Goal: Task Accomplishment & Management: Use online tool/utility

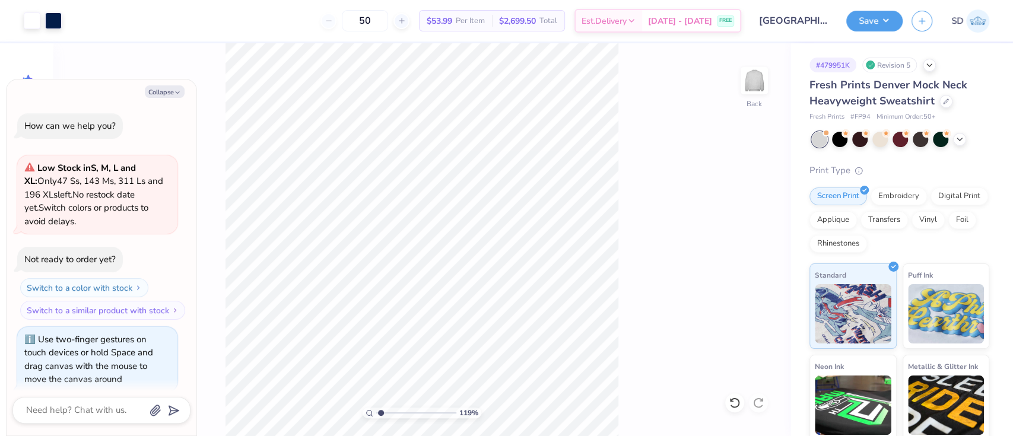
scroll to position [9, 0]
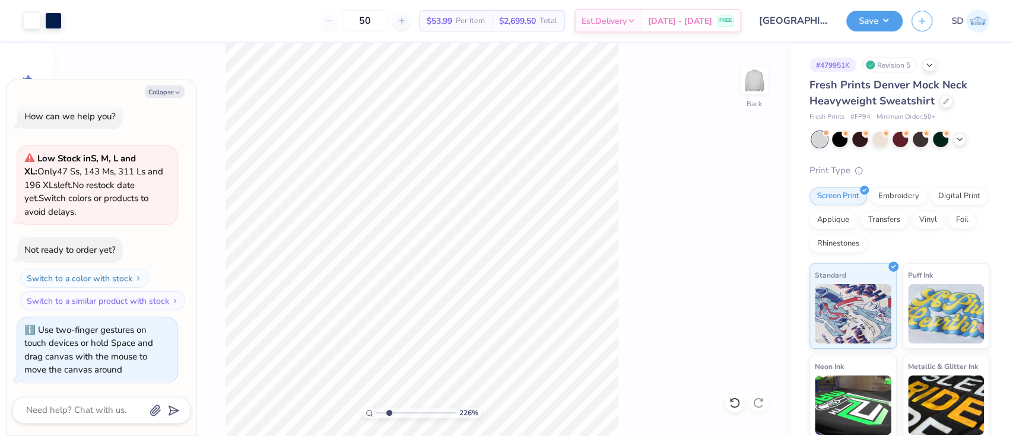
type input "2.25999756010021"
type textarea "x"
type input "2.25999756010021"
type textarea "x"
type input "2.25999756010021"
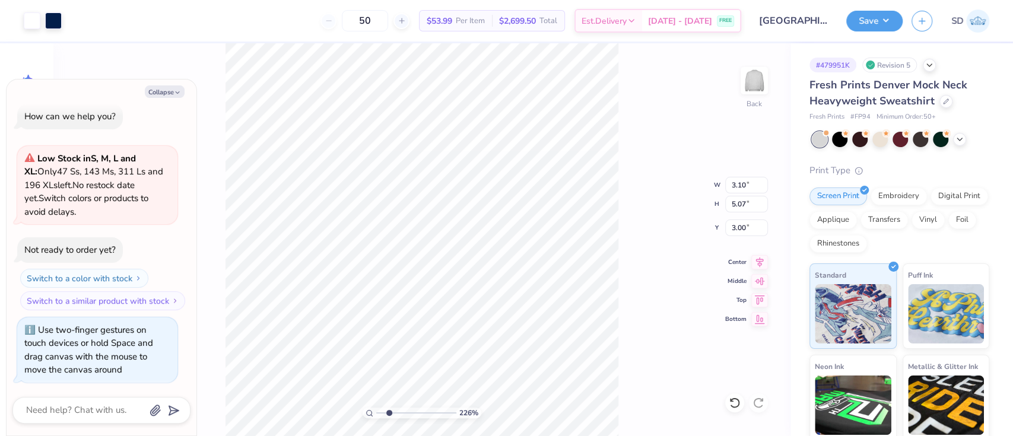
type textarea "x"
type input "2.25999756010021"
type textarea "x"
type input "2.25999756010021"
type textarea "x"
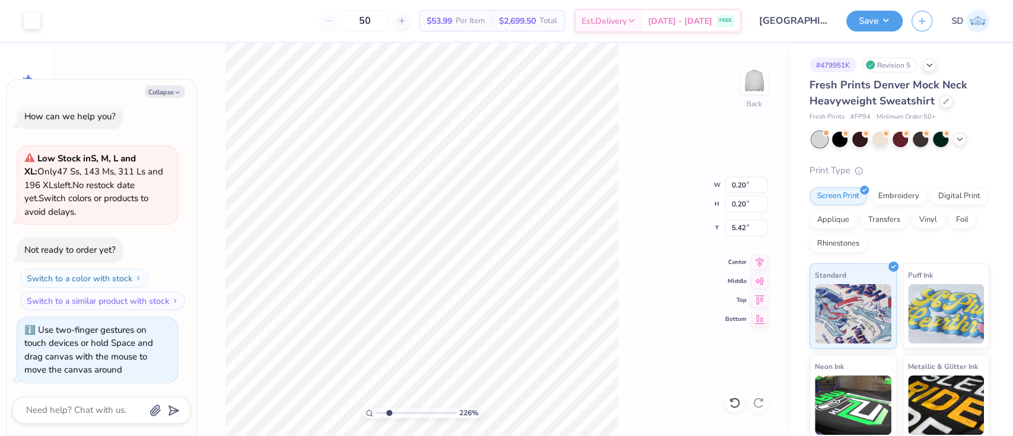
type input "2.25999756010021"
type textarea "x"
type input "2.25999756010021"
type textarea "x"
type input "2.25999756010021"
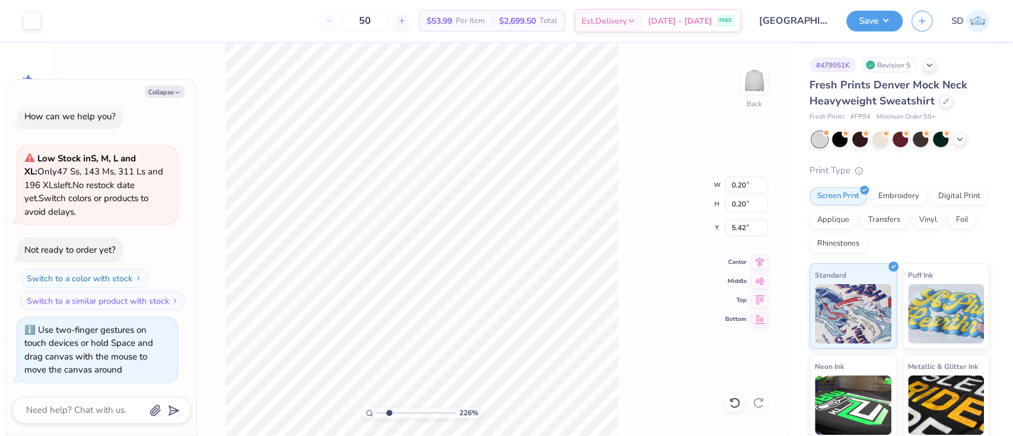
type textarea "x"
type input "5.52"
type input "2.25999756010021"
type textarea "x"
type input "2.25999756010021"
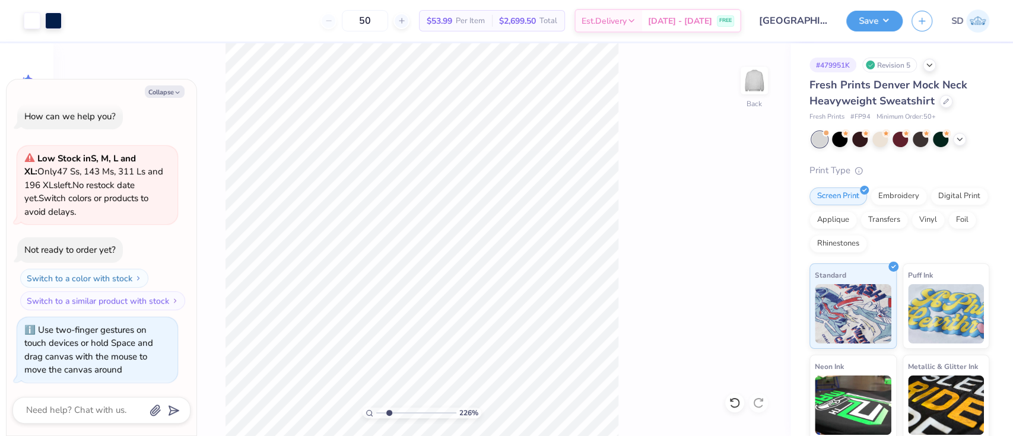
type textarea "x"
type input "2.25999756010021"
type textarea "x"
type input "3.00"
type input "2.25999756010021"
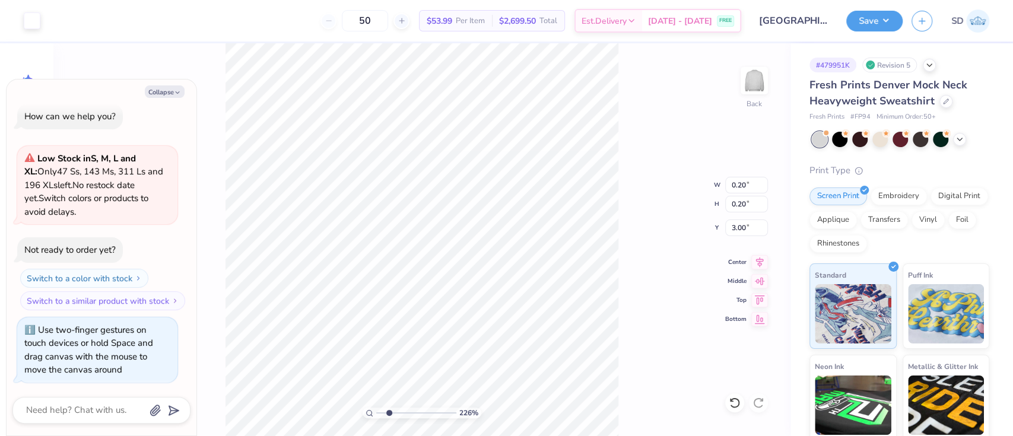
type textarea "x"
type input "5.17"
type input "2.25999756010021"
type textarea "x"
type input "2.11"
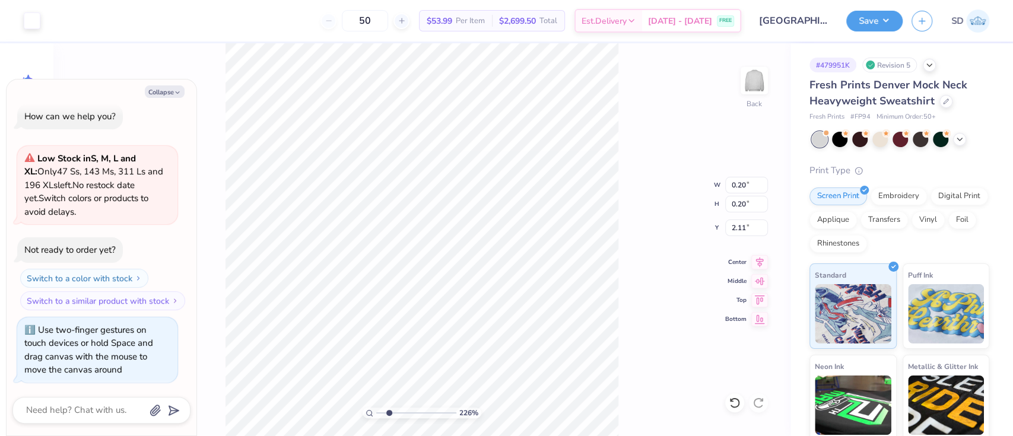
type input "2.25999756010021"
type textarea "x"
type input "5.83"
type input "2.25999756010021"
type textarea "x"
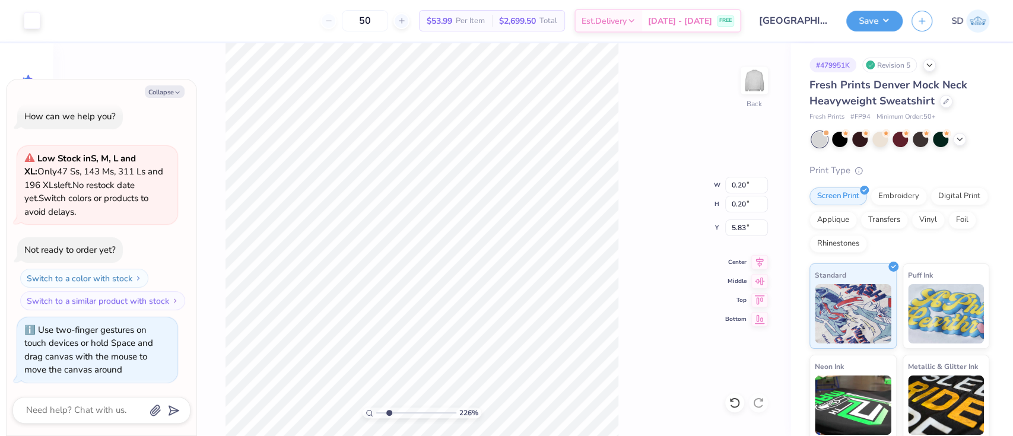
type input "5.52"
type input "2.25999756010021"
type textarea "x"
type input "2.25999756010021"
type textarea "x"
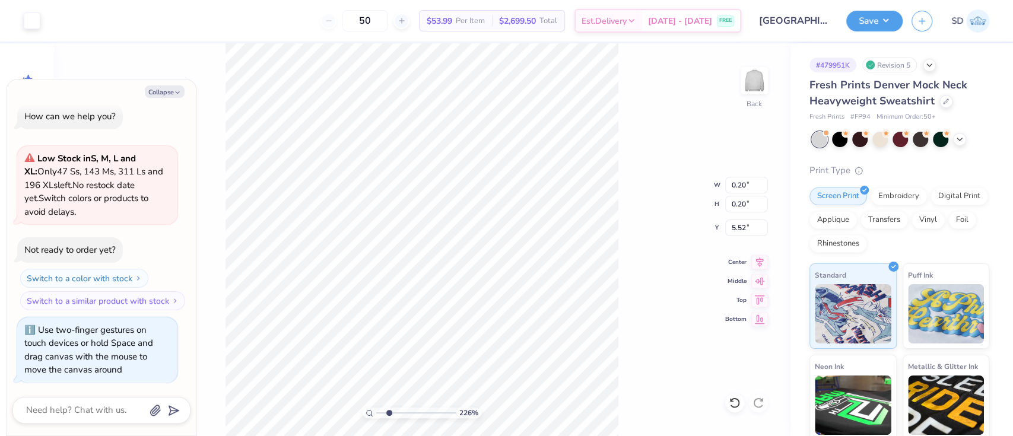
type input "2.25999756010021"
type textarea "x"
type input "2.58"
type input "2.25999756010021"
type textarea "x"
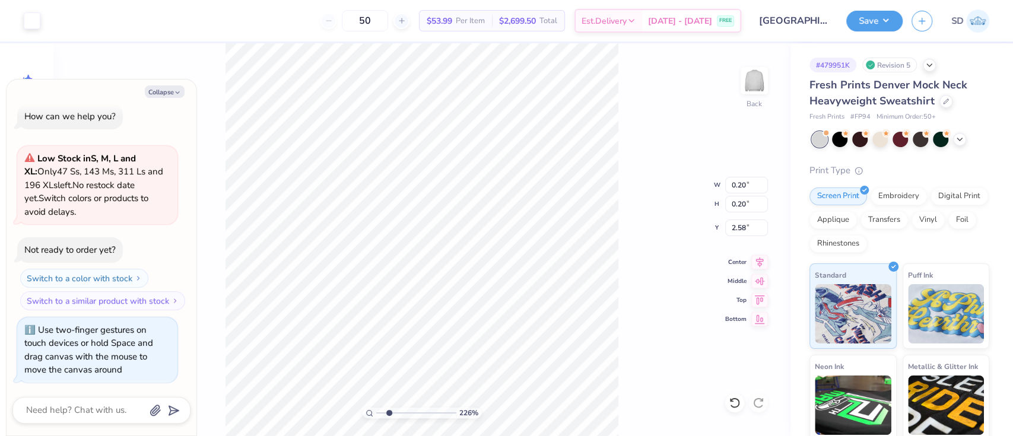
type input "6.20"
type input "2.25999756010021"
type textarea "x"
type input "6.01"
type input "2.25999756010021"
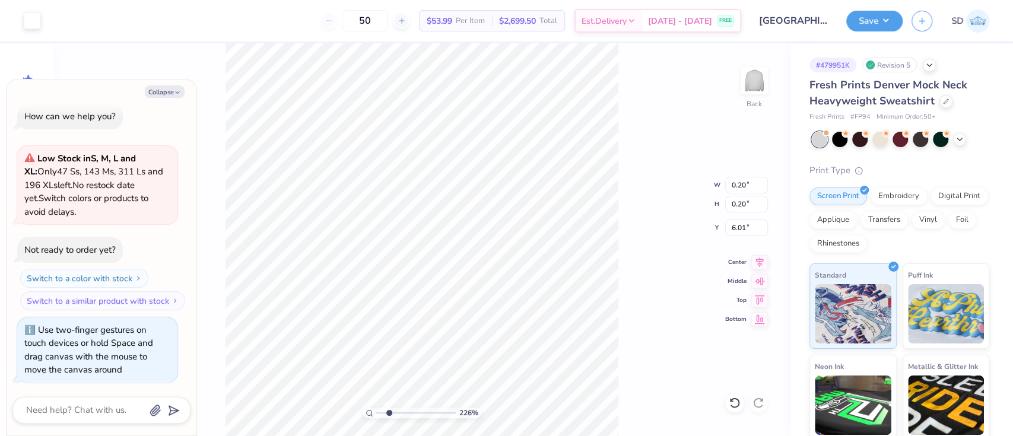
type textarea "x"
type input "2.25999756010021"
type textarea "x"
type input "2.25999756010021"
type textarea "x"
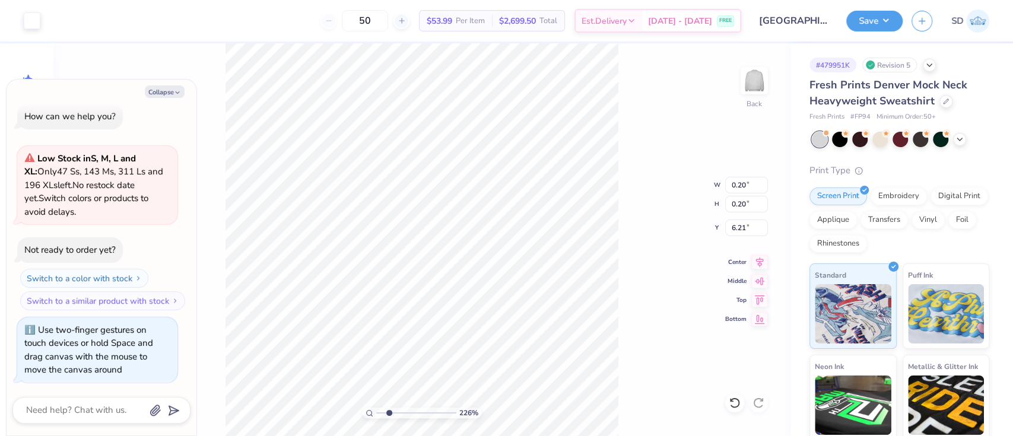
type input "6.01"
type input "2.25999756010021"
type textarea "x"
type input "4.93704048103981"
type textarea "x"
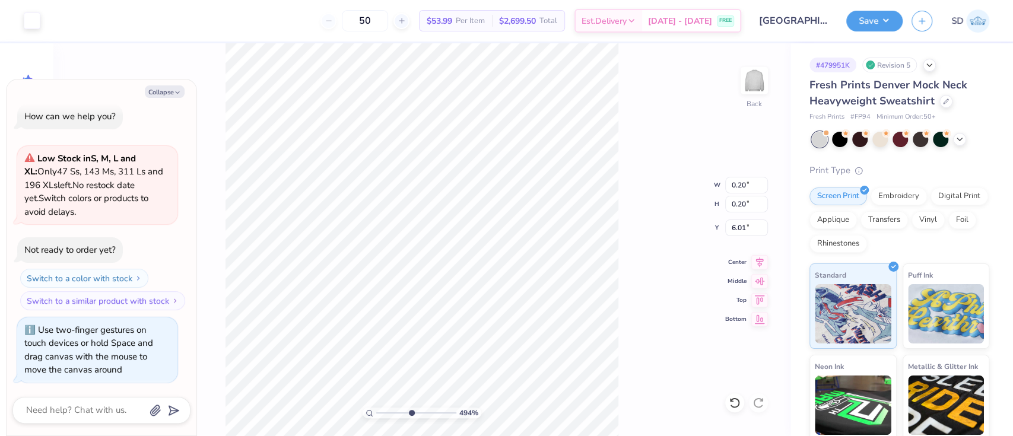
type input "4.93704048103981"
type textarea "x"
type input "4.93704048103981"
type textarea "x"
type input "4.93704048103981"
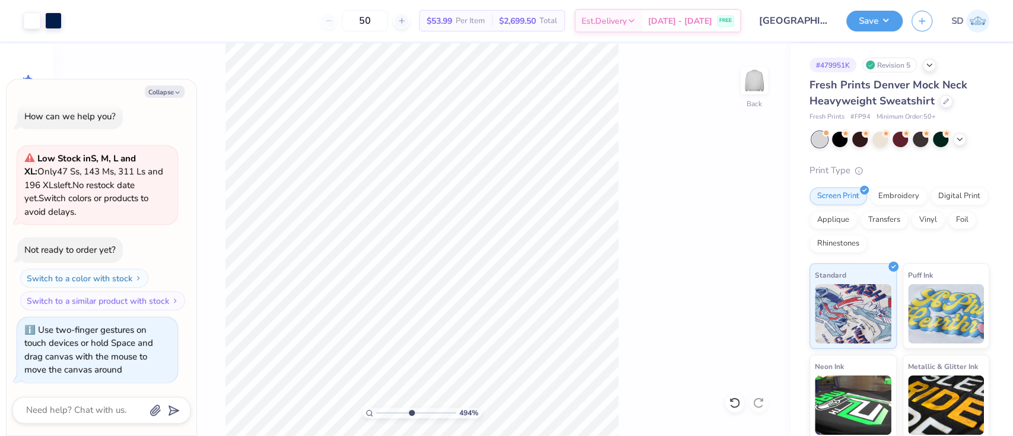
type textarea "x"
type input "4.93704048103981"
type textarea "x"
type input "4.93704048103981"
type textarea "x"
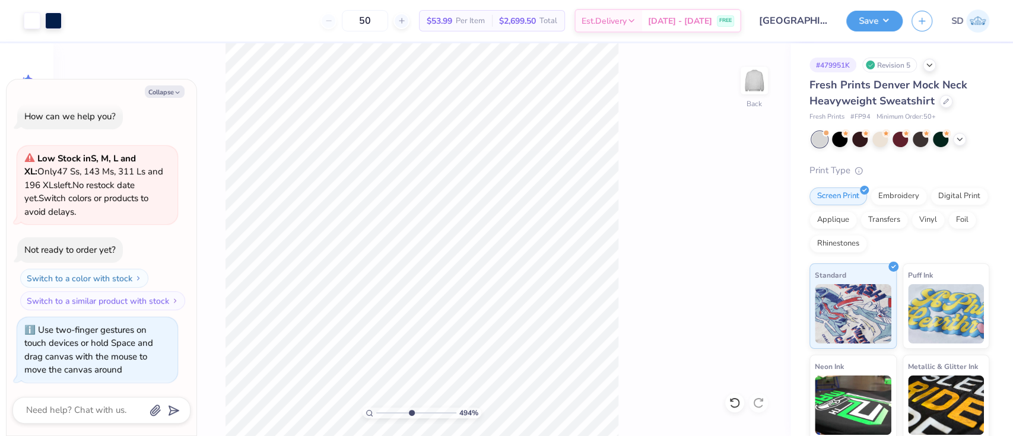
type input "4.93704048103981"
type textarea "x"
type input "4.93704048103981"
type textarea "x"
type input "4.93704048103981"
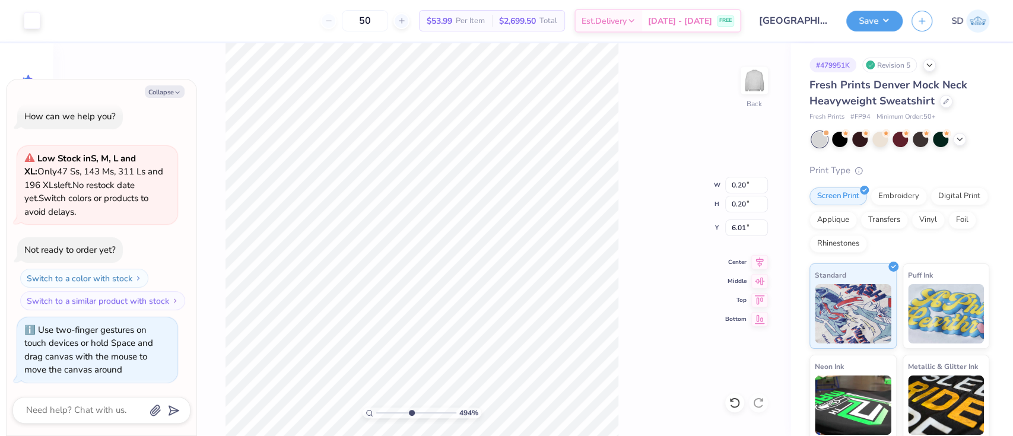
type textarea "x"
type input "4.93704048103981"
type textarea "x"
type input "4.93704048103981"
type textarea "x"
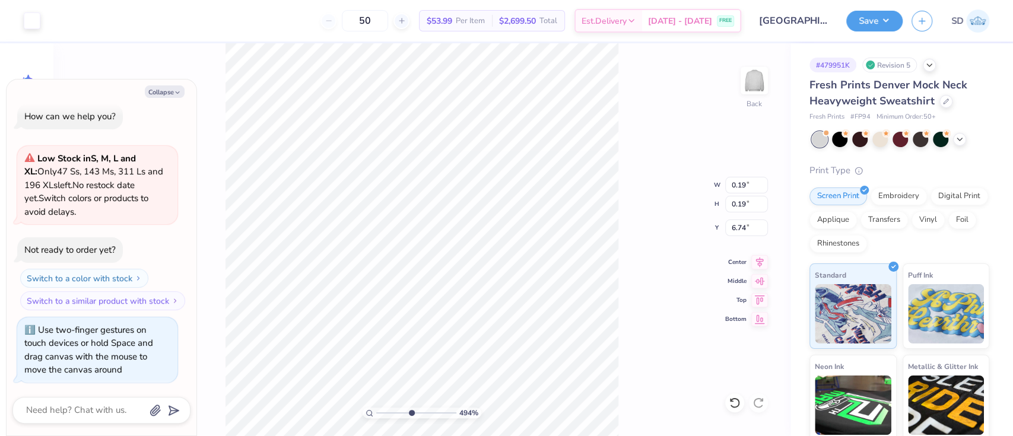
type input "6.28"
type input "4.93704048103981"
type textarea "x"
type input "4.93704048103981"
type textarea "x"
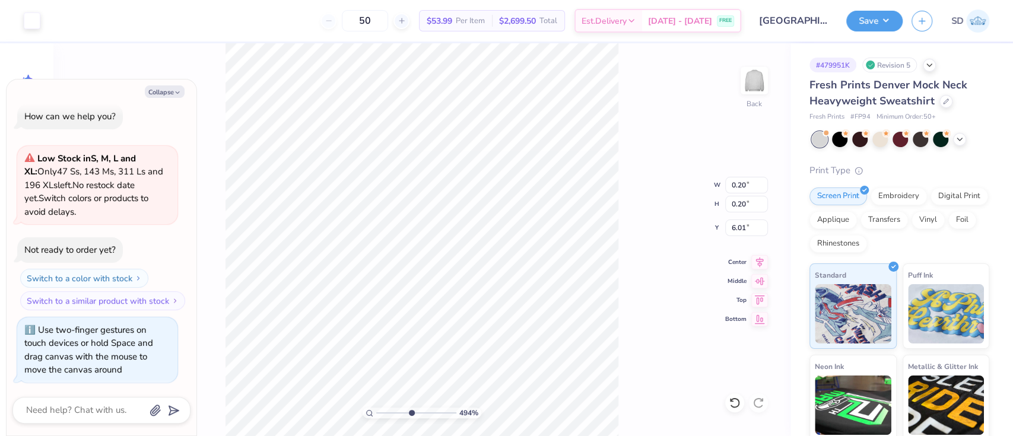
type input "4.93704048103981"
type textarea "x"
type input "4.93704048103981"
type textarea "x"
type input "4.93704048103981"
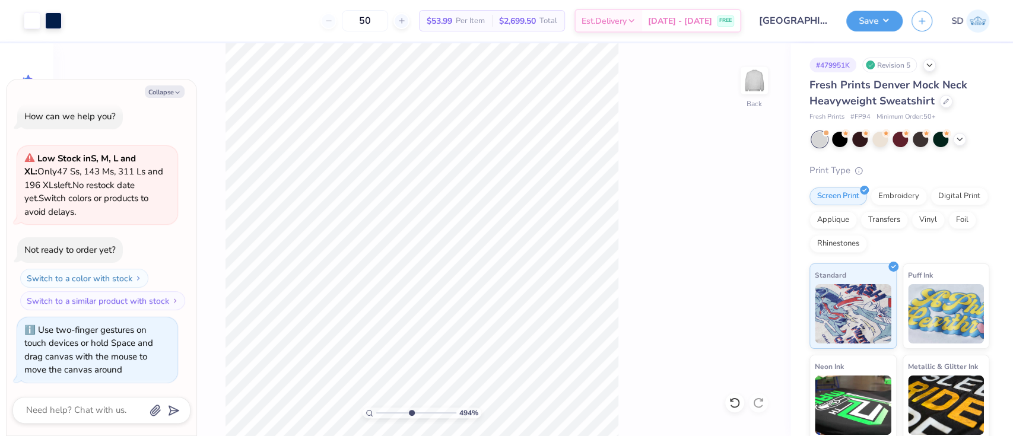
type textarea "x"
type input "4.93704048103981"
type textarea "x"
type input "6.42"
type input "4.93704048103981"
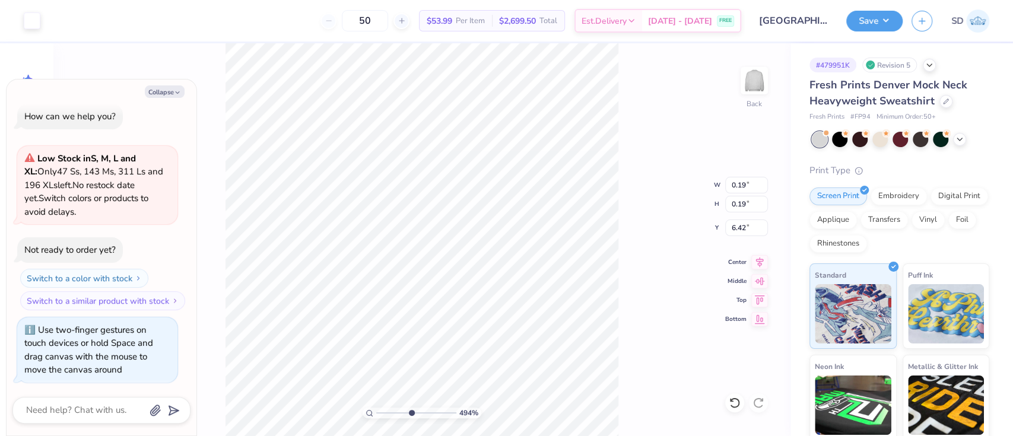
type textarea "x"
type input "3.54973408468325"
type textarea "x"
type input "3.54973408468325"
type textarea "x"
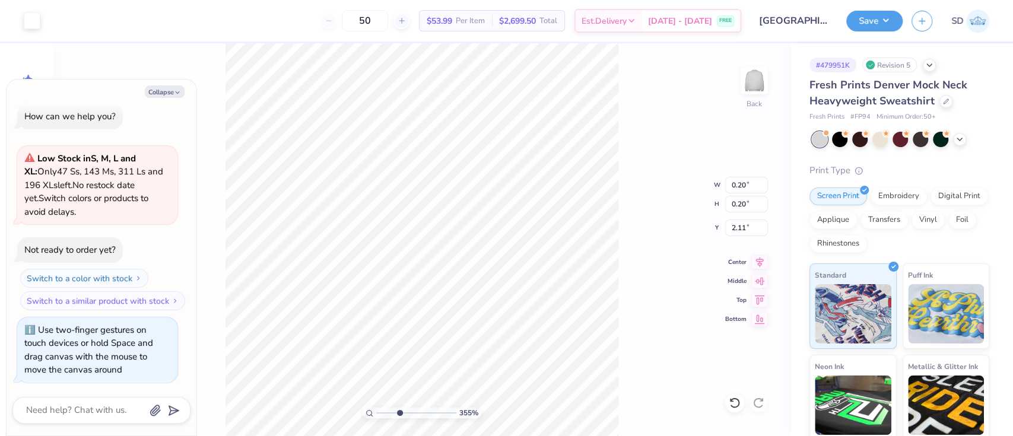
type input "3.20"
type input "3.54973408468325"
type textarea "x"
type input "0.19"
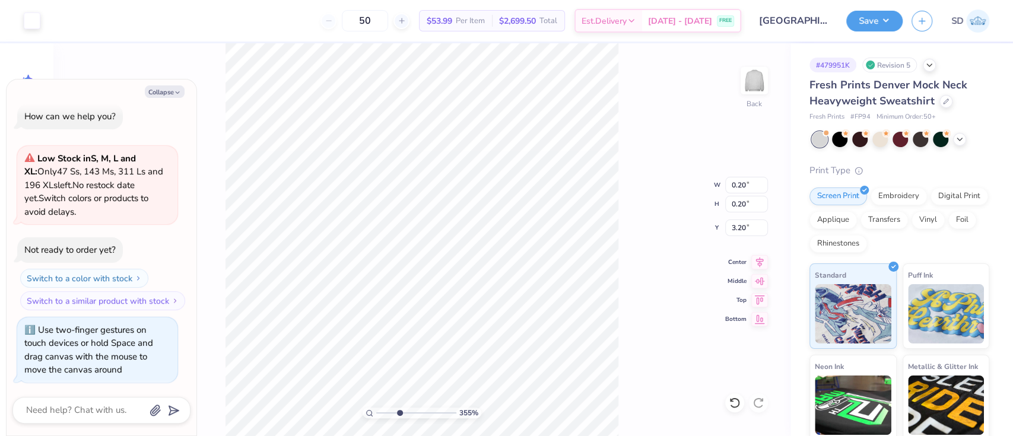
type input "6.42"
type input "3.54973408468325"
type textarea "x"
type input "6.30"
type input "3.54973408468325"
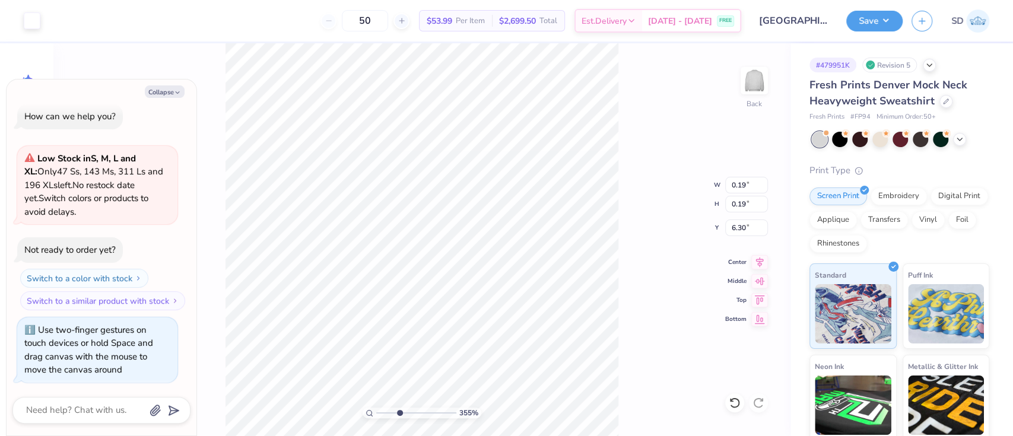
type textarea "x"
type input "3.54973408468325"
type textarea "x"
type input "3.54973408468325"
type textarea "x"
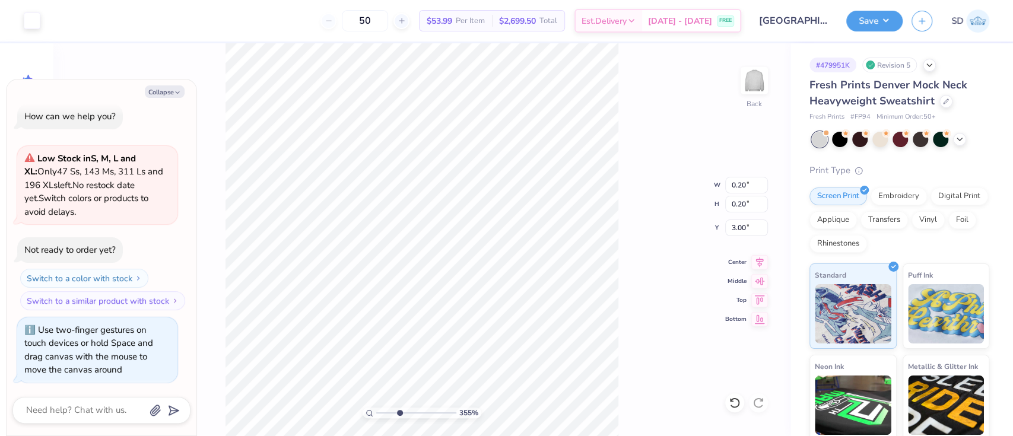
type input "6.91"
type input "3.54973408468325"
type textarea "x"
type input "3.50"
type input "5.17"
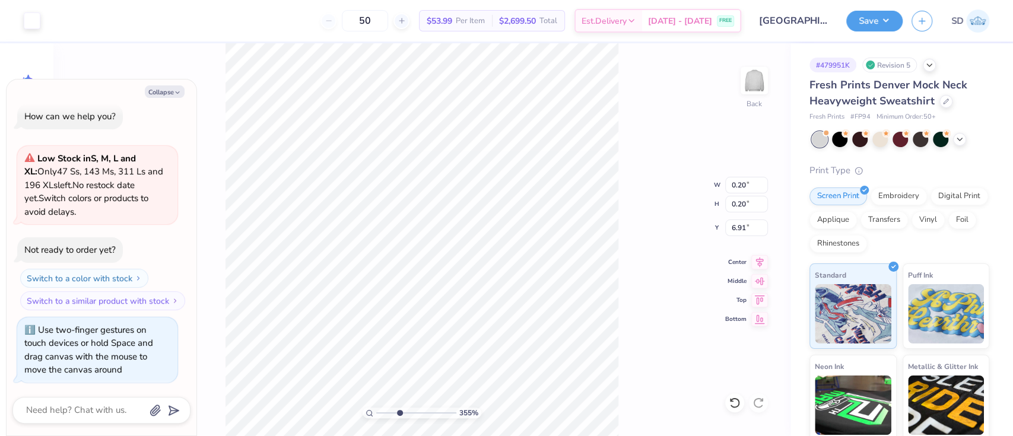
type input "3.26"
type input "3.54973408468325"
type textarea "x"
type input "3.20799489167593"
type textarea "x"
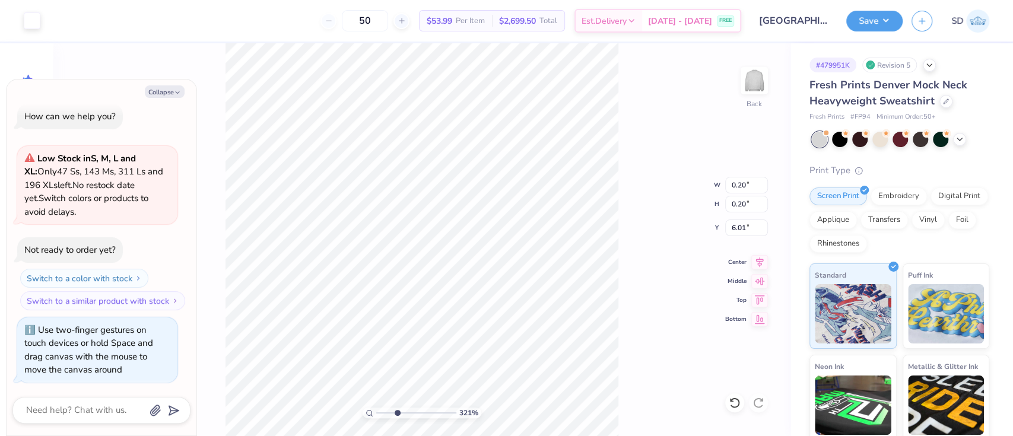
type input "3.20799489167593"
type textarea "x"
type input "5.81"
type input "3.20799489167593"
type textarea "x"
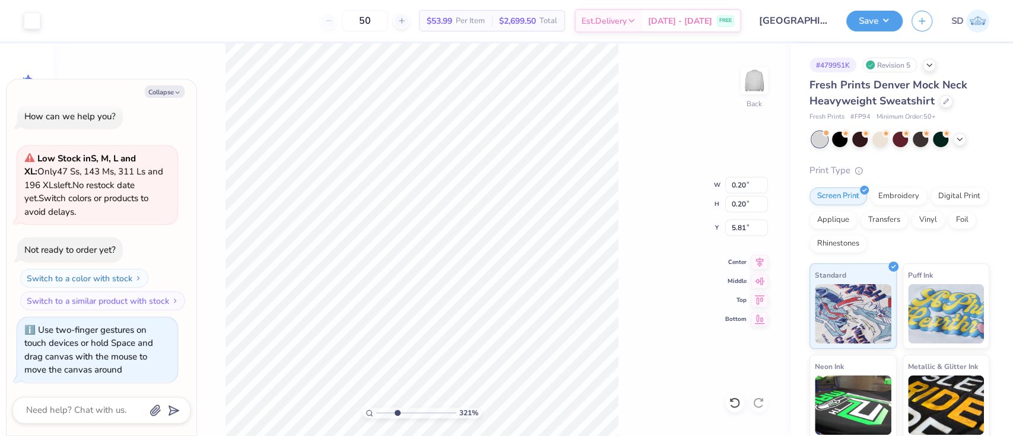
type input "3.50"
type input "5.17"
type input "3.26"
type input "3.20799489167593"
type textarea "x"
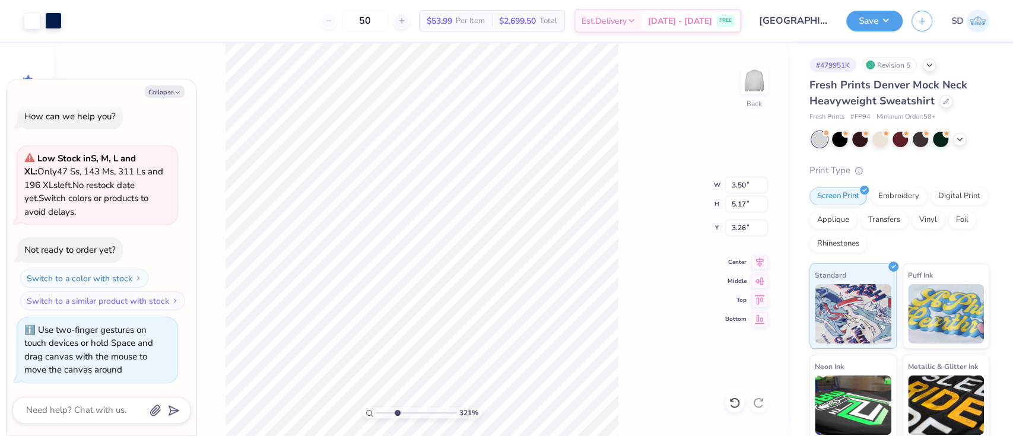
type input "0.20"
type input "5.81"
type input "3.20799489167593"
type textarea "x"
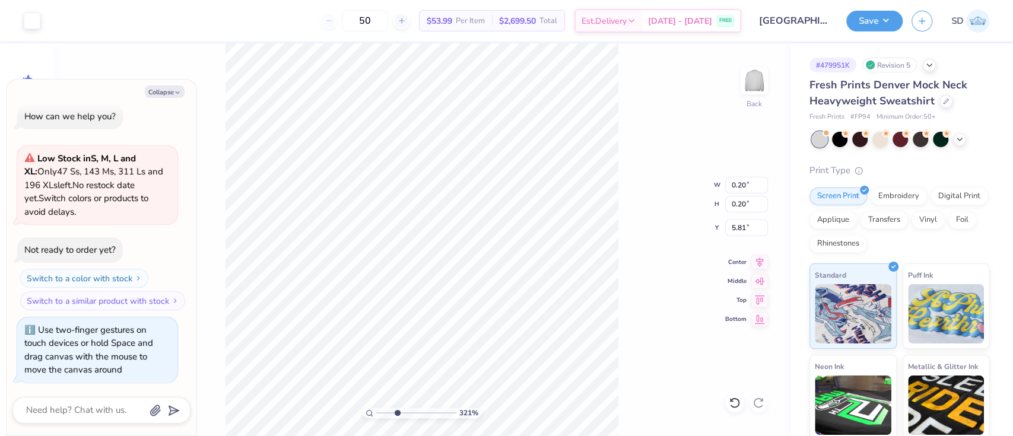
type input "5.91"
type input "3.20799489167593"
type textarea "x"
type input "3.50"
type input "5.17"
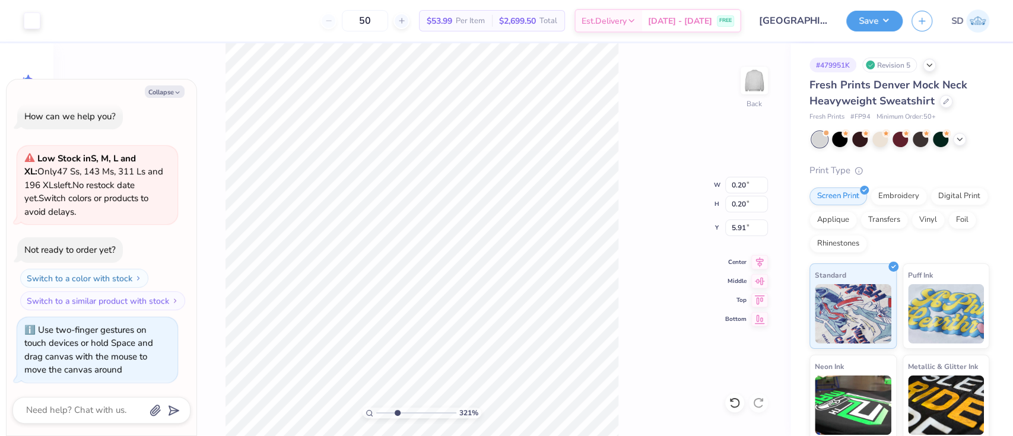
type input "3.26"
type input "2.14015342968533"
type textarea "x"
type input "0.20"
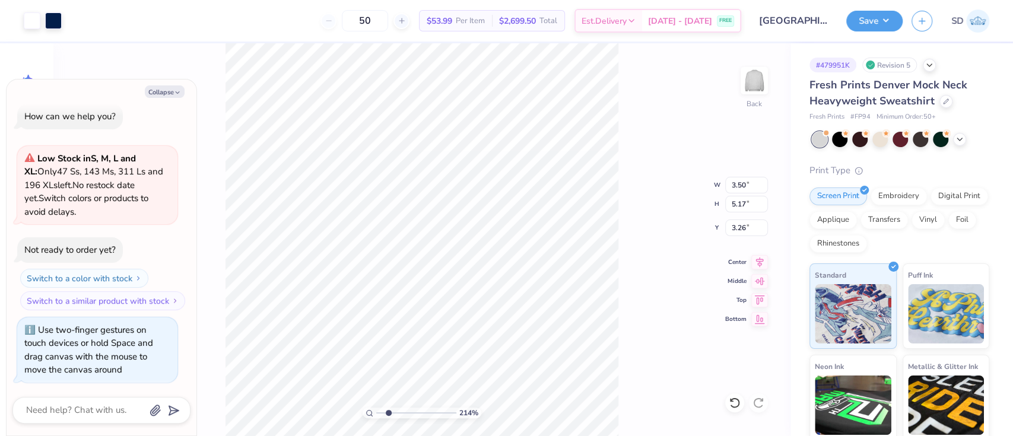
type input "6.78"
type input "2.14015342968533"
type textarea "x"
type input "6.81"
type input "2.14015342968533"
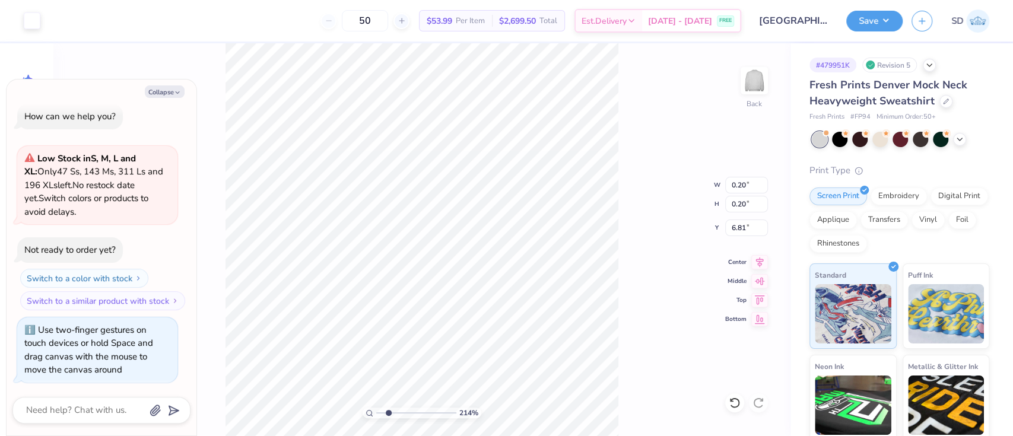
type textarea "x"
type input "3.50"
type input "5.17"
type input "3.26"
type input "5.26230960696252"
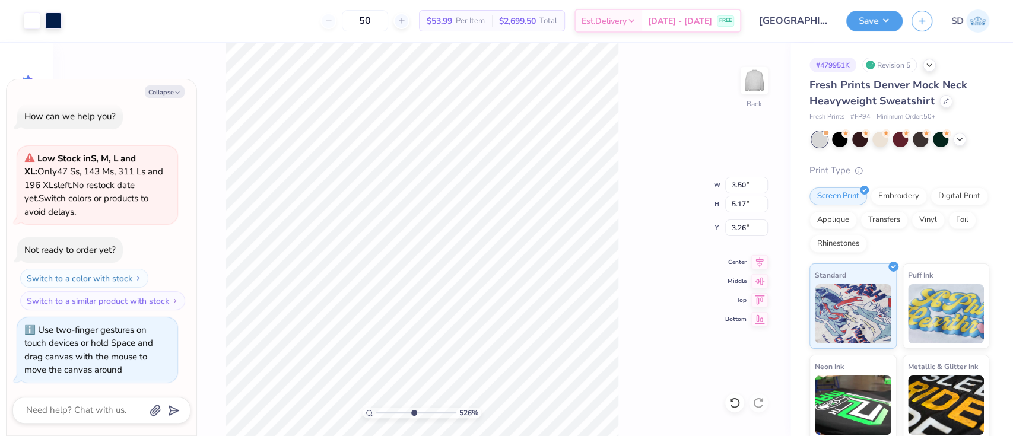
type textarea "x"
type input "0.20"
type input "7.17"
type input "5.26230960696252"
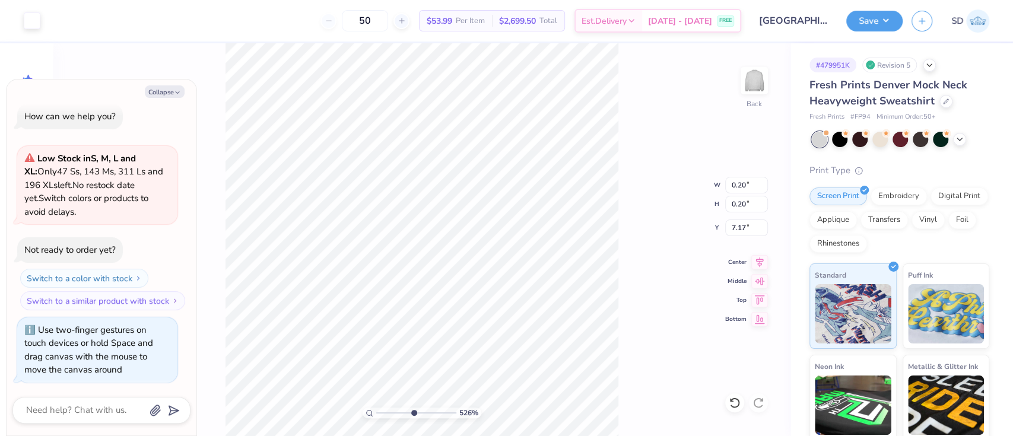
type textarea "x"
type input "7.23"
type input "5.26230960696252"
type textarea "x"
type input "3.33952607794028"
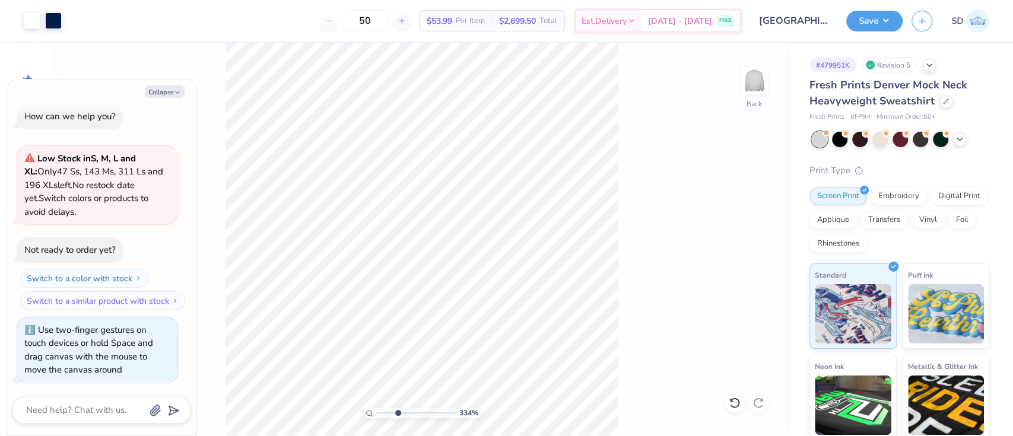
type textarea "x"
type input "3.33952607794028"
type textarea "x"
type input "3.33952607794028"
type textarea "x"
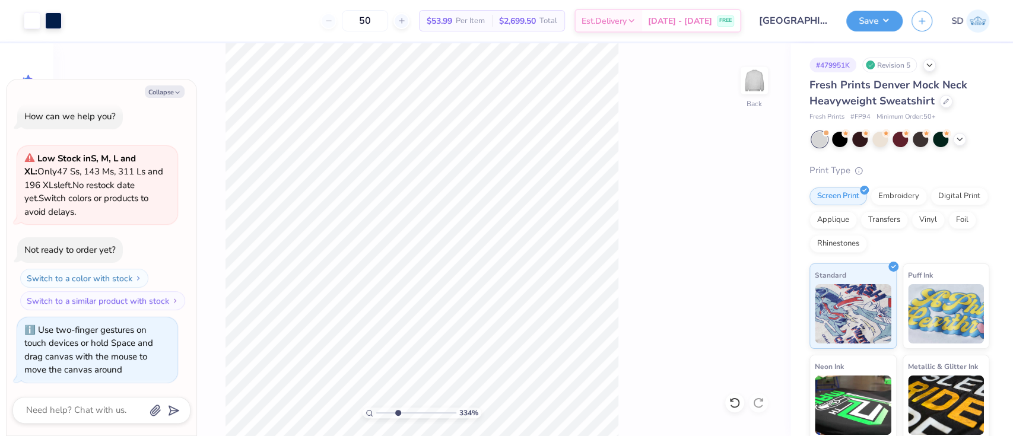
type input "3.33952607794028"
type textarea "x"
type input "3.33952607794028"
type textarea "x"
type input "3.33952607794028"
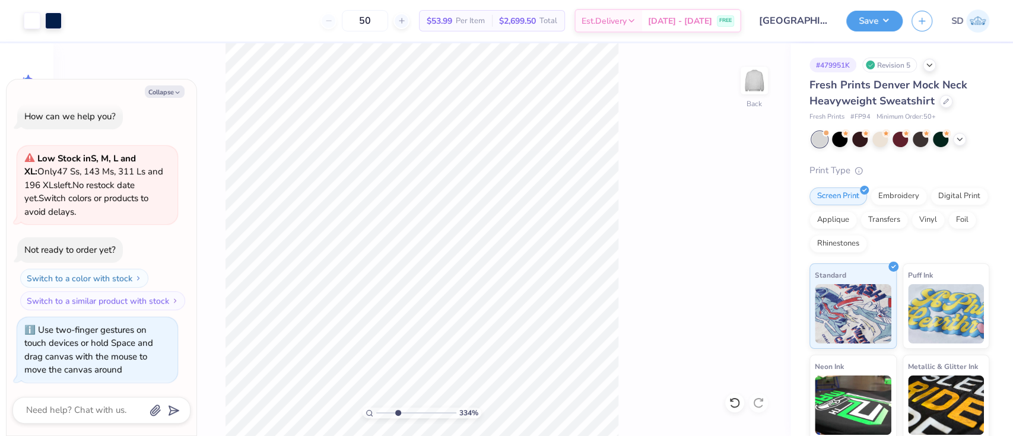
type textarea "x"
type input "3.33952607794028"
type textarea "x"
type input "2.34309095692481"
type textarea "x"
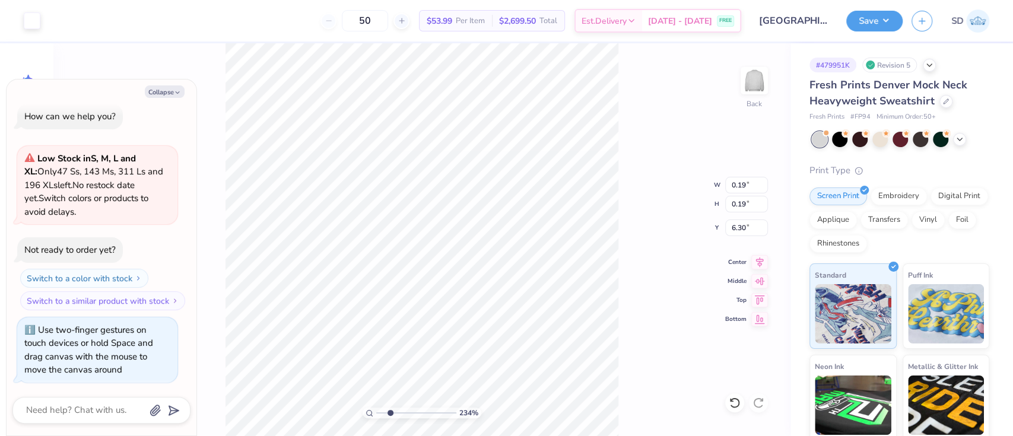
type input "2.34309095692481"
type textarea "x"
type input "6.21"
type input "10"
type textarea "x"
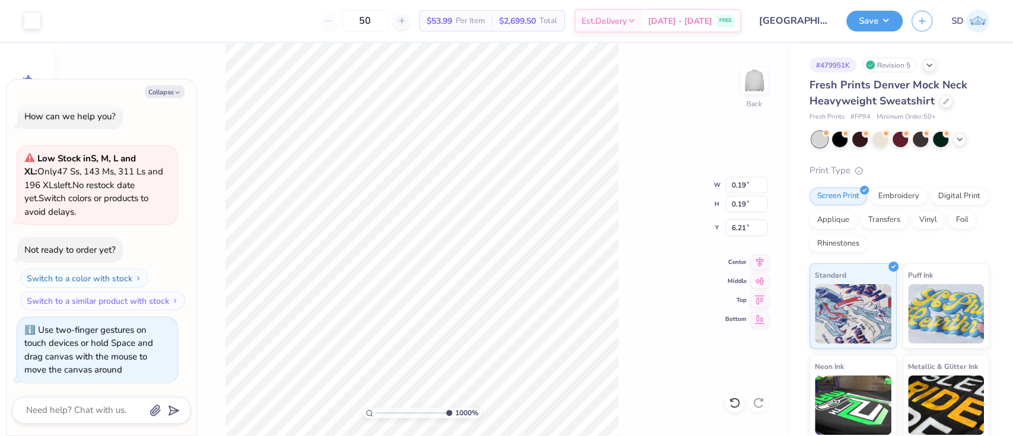
type input "6.30"
type textarea "x"
type input "2.2332739223805"
type textarea "x"
type input "2.2332739223805"
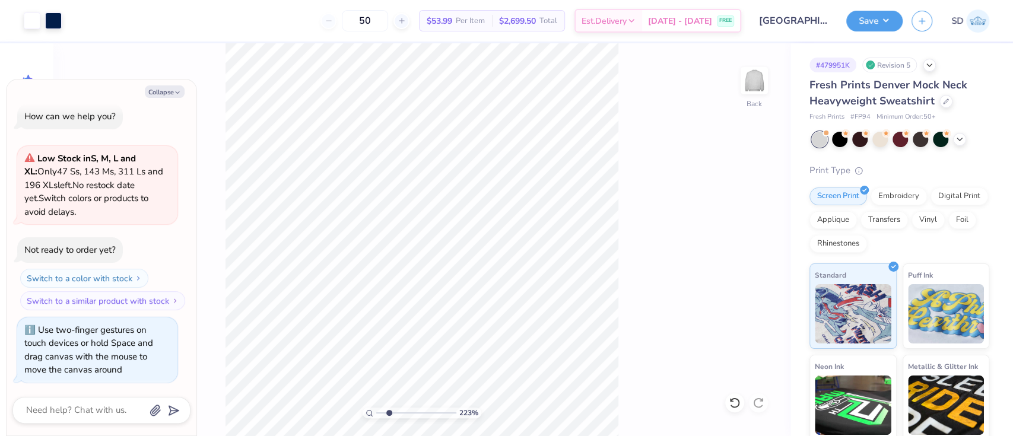
type textarea "x"
type input "2.2332739223805"
type textarea "x"
type input "2.2332739223805"
type textarea "x"
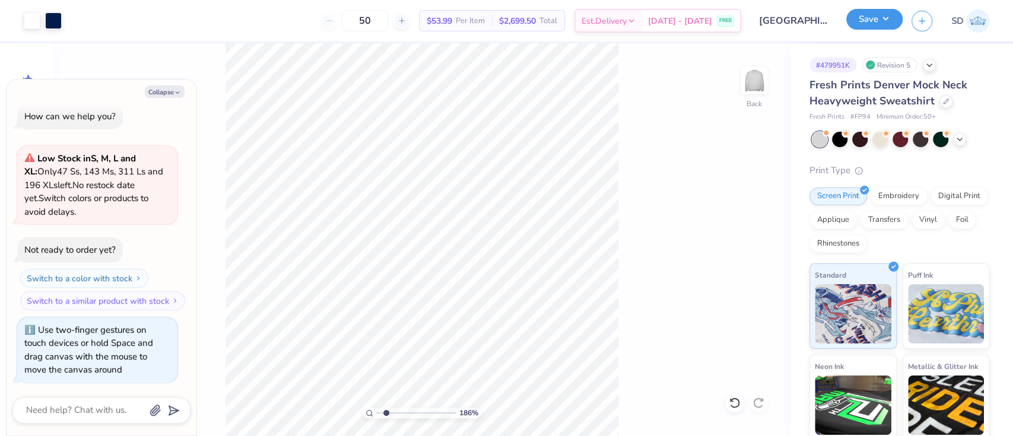
click at [868, 19] on button "Save" at bounding box center [874, 19] width 56 height 21
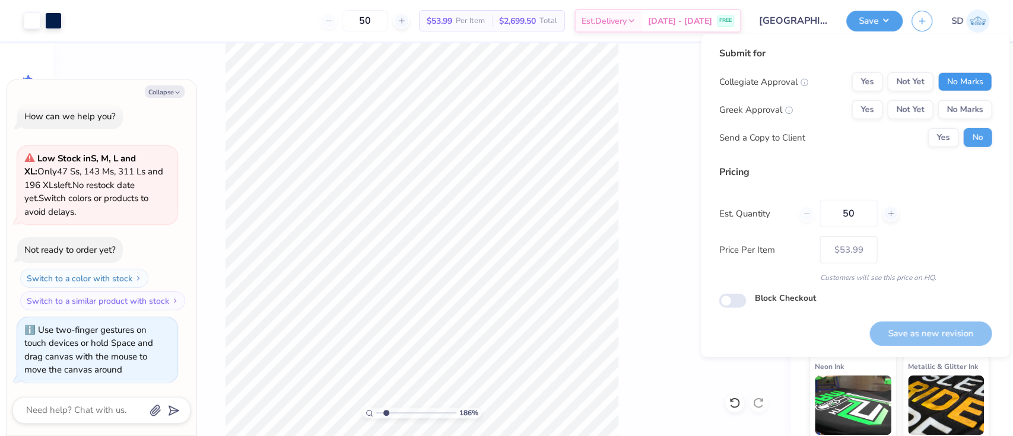
click at [950, 79] on button "No Marks" at bounding box center [964, 81] width 54 height 19
click at [959, 108] on button "No Marks" at bounding box center [964, 109] width 54 height 19
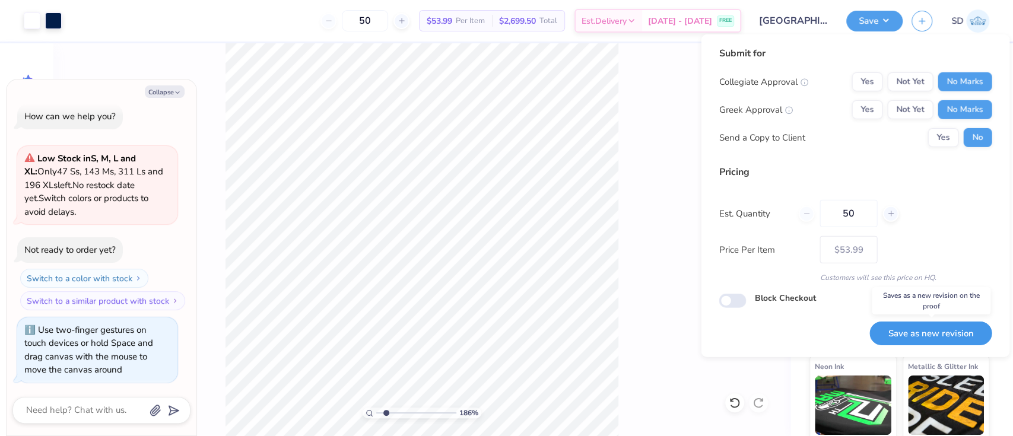
click at [932, 333] on button "Save as new revision" at bounding box center [930, 334] width 122 height 24
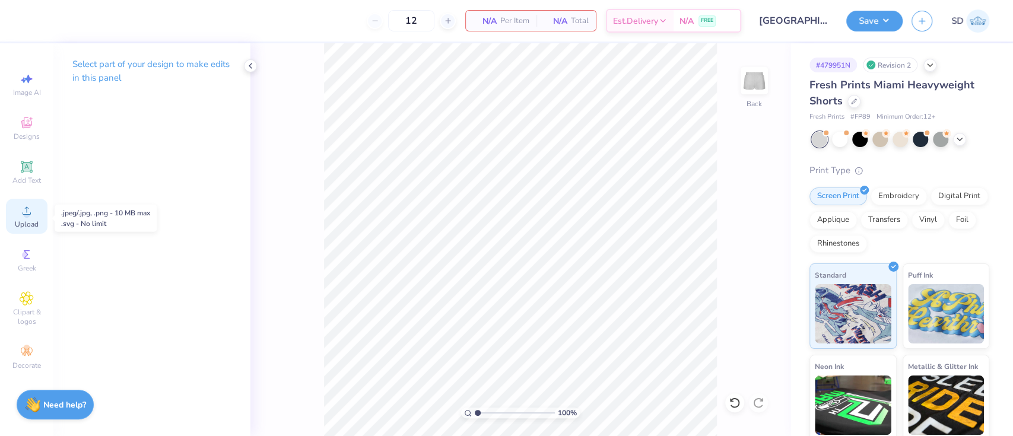
click at [24, 211] on icon at bounding box center [27, 211] width 14 height 14
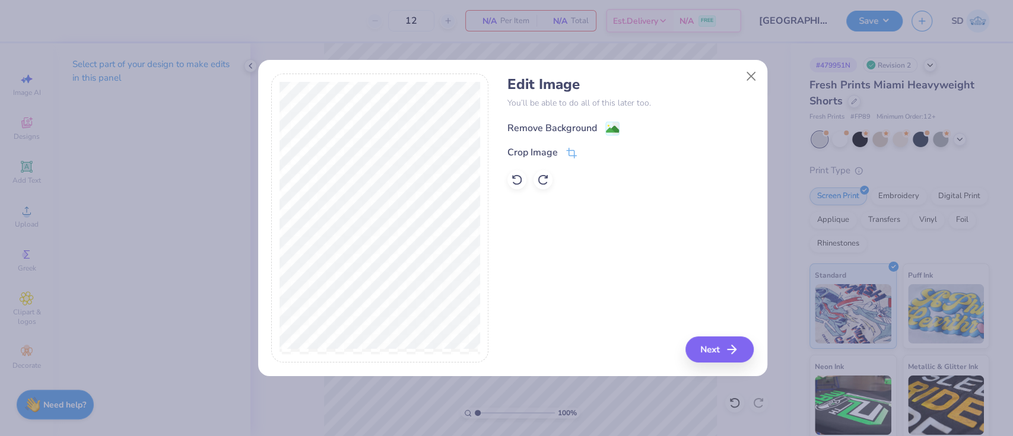
click at [526, 131] on div "Remove Background" at bounding box center [552, 128] width 90 height 14
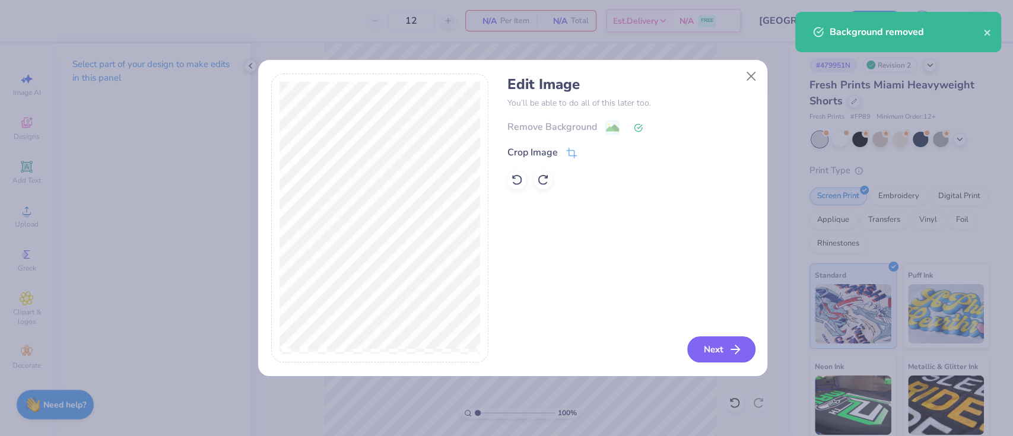
click at [726, 343] on button "Next" at bounding box center [721, 349] width 68 height 26
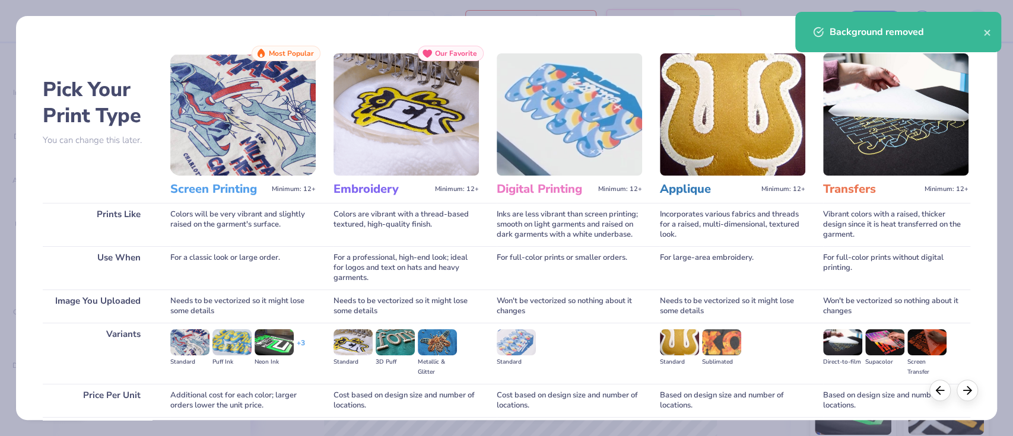
scroll to position [96, 0]
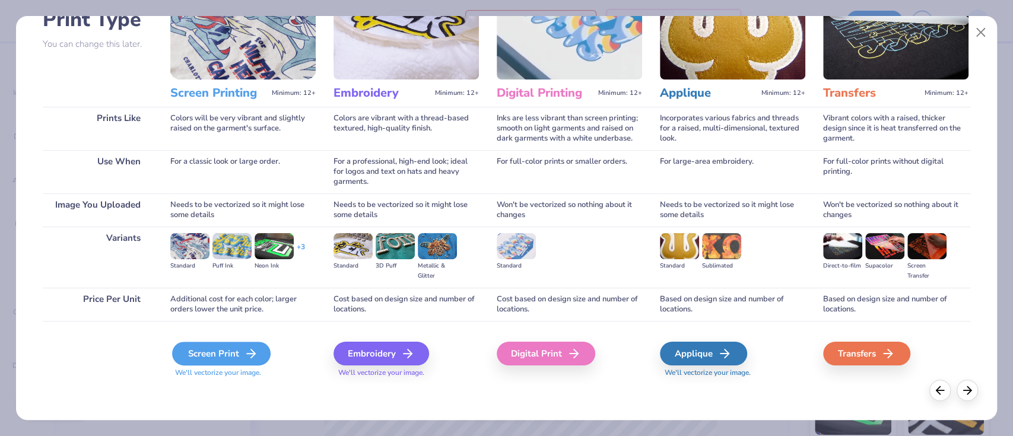
click at [224, 354] on div "Screen Print" at bounding box center [221, 354] width 98 height 24
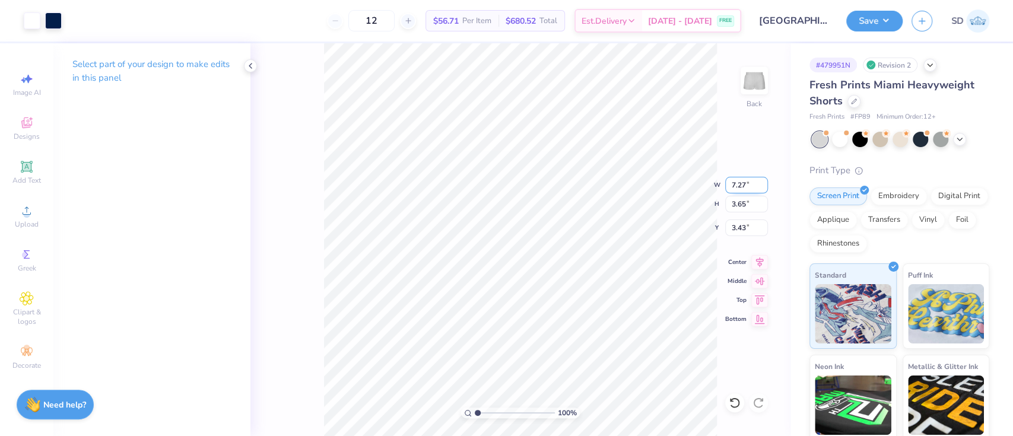
drag, startPoint x: 751, startPoint y: 187, endPoint x: 726, endPoint y: 187, distance: 24.3
click at [726, 187] on input "7.27" at bounding box center [746, 185] width 43 height 17
type input "5.50"
type input "2.76"
type input "7.24"
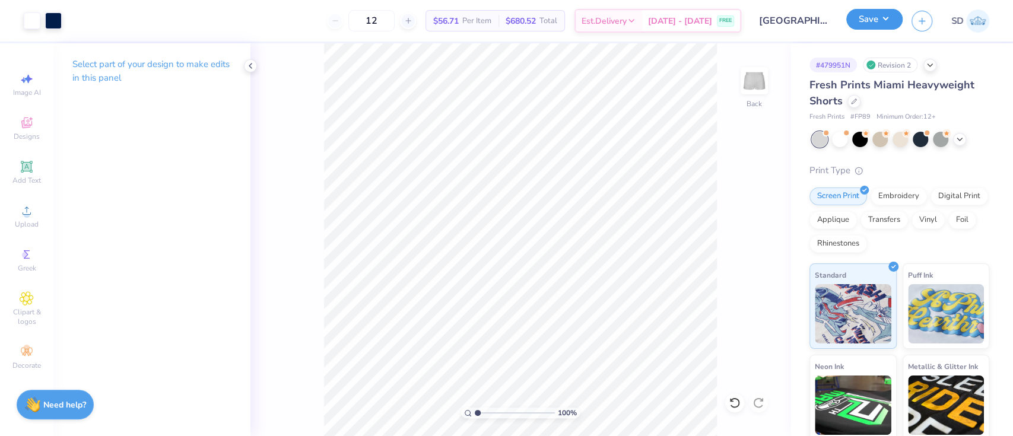
click at [859, 27] on button "Save" at bounding box center [874, 19] width 56 height 21
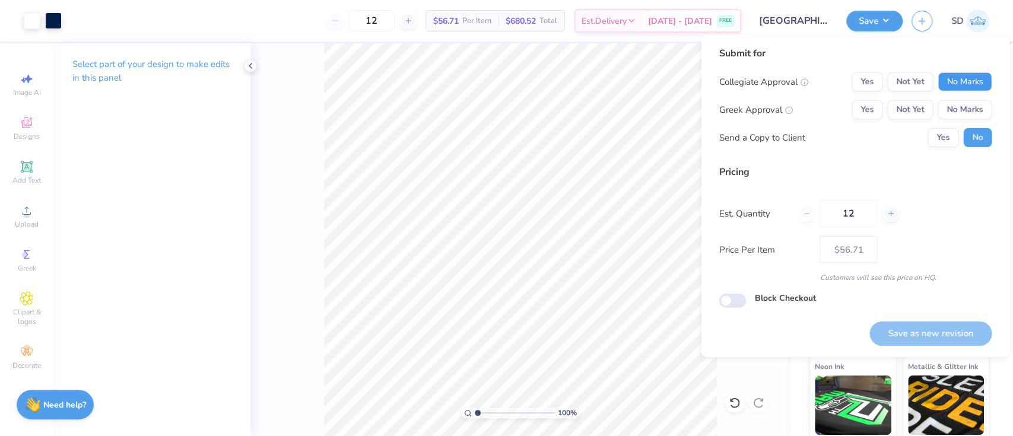
click at [952, 85] on button "No Marks" at bounding box center [964, 81] width 54 height 19
click at [964, 112] on button "No Marks" at bounding box center [964, 109] width 54 height 19
click at [395, 20] on input "12" at bounding box center [371, 20] width 46 height 21
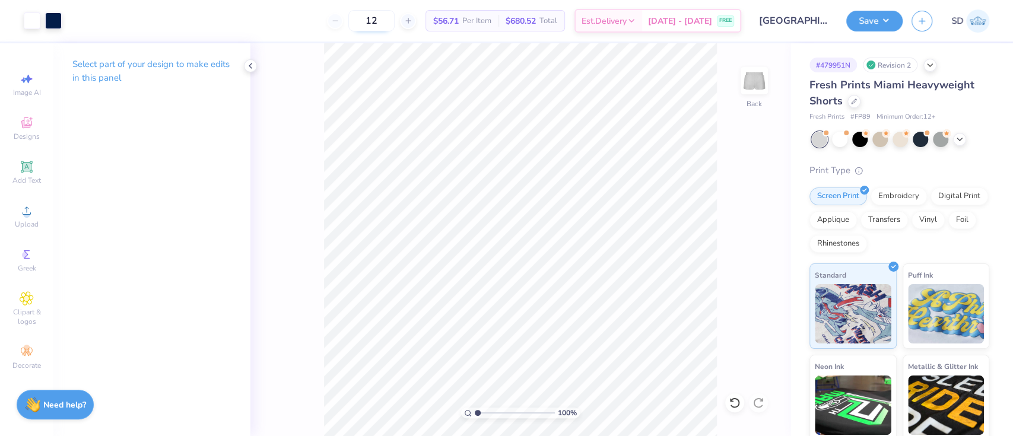
type input "1"
type input "24"
click at [864, 17] on button "Save" at bounding box center [874, 19] width 56 height 21
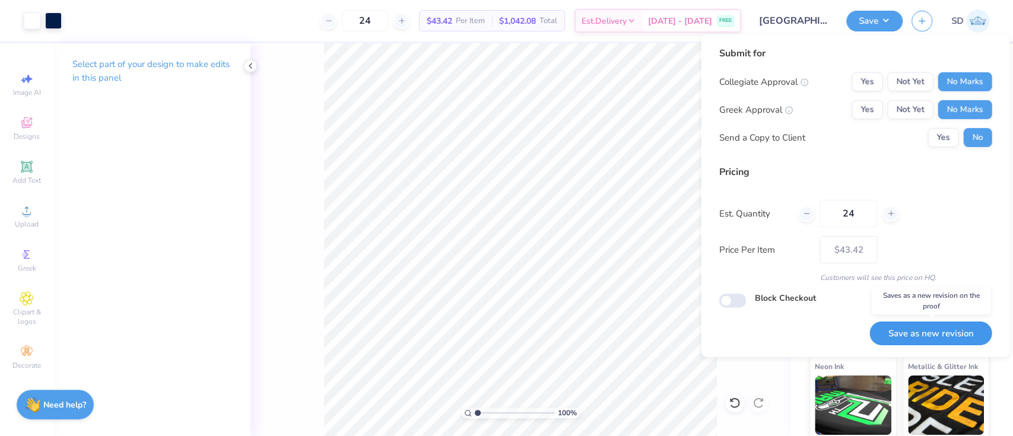
click at [936, 332] on button "Save as new revision" at bounding box center [930, 334] width 122 height 24
type input "– –"
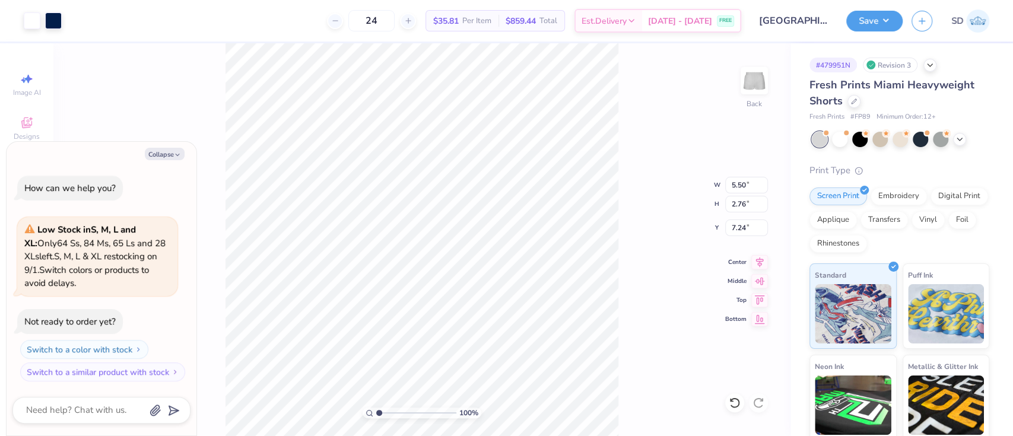
click at [646, 233] on div "100 % Back W 5.50 5.50 " H 2.76 2.76 " Y 7.24 7.24 " Center Middle Top Bottom" at bounding box center [421, 239] width 737 height 393
type textarea "x"
type input "7.10"
click at [636, 273] on div "100 % Back W 5.50 5.50 " H 2.76 2.76 " Y 7.10 7.10 " Center Middle Top Bottom" at bounding box center [421, 239] width 737 height 393
type textarea "x"
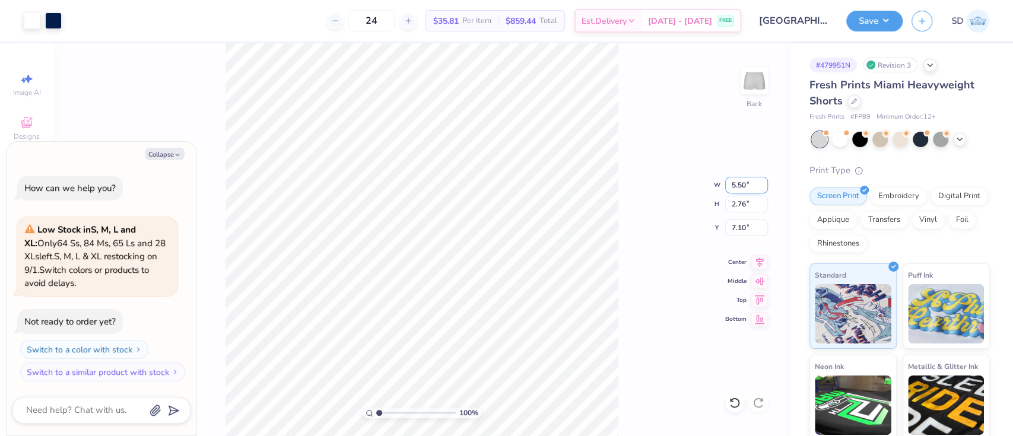
click at [744, 182] on input "5.50" at bounding box center [746, 185] width 43 height 17
type input "5"
type textarea "x"
type input "5.00"
type input "2.51"
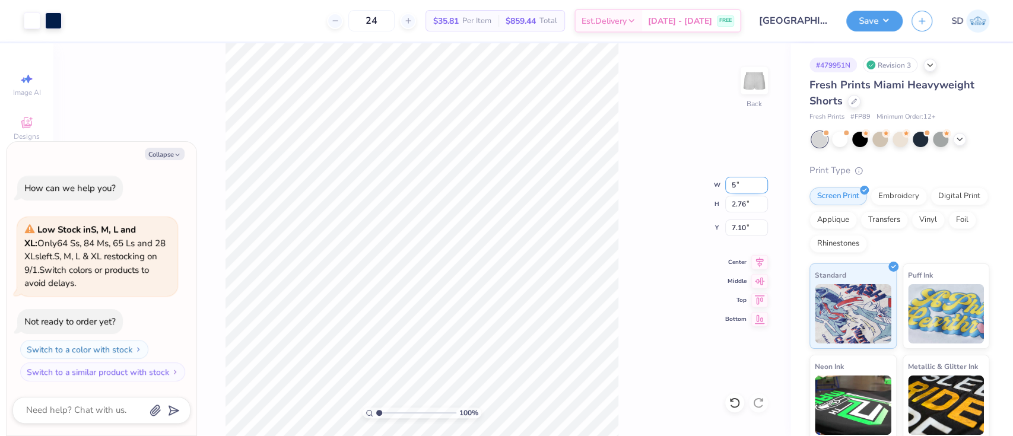
type input "7.23"
type input "5"
type input "4.8"
type textarea "x"
type input "4.80"
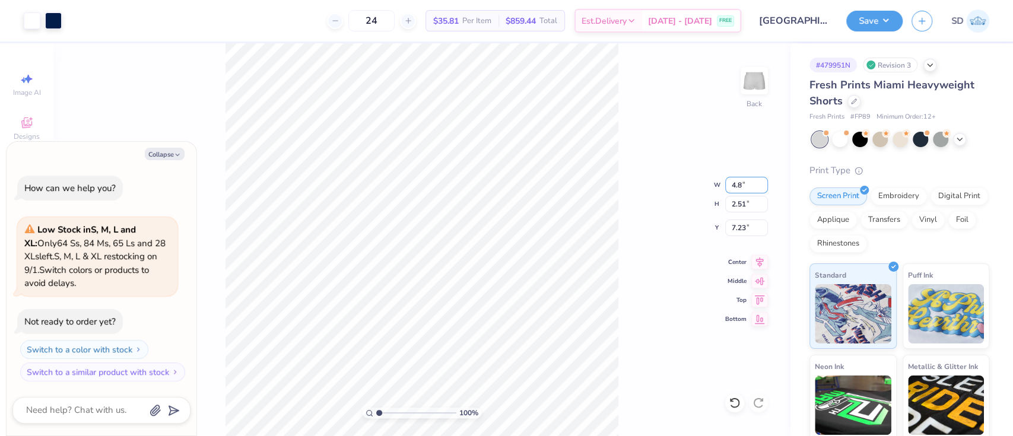
type input "2.41"
type input "7.28"
type textarea "x"
type input "7.44"
click at [618, 118] on div "100 % Back W 4.80 4.80 " H 2.41 2.41 " Y 7.44 7.44 " Center Middle Top Bottom" at bounding box center [421, 239] width 737 height 393
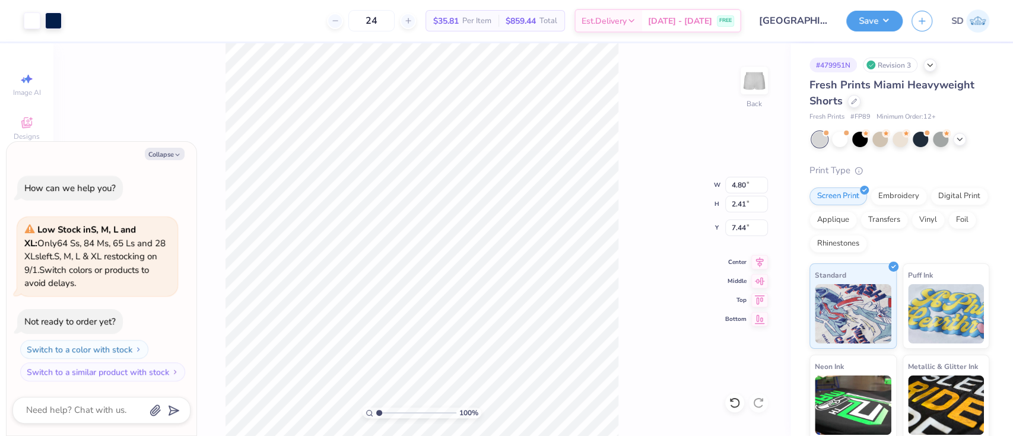
type textarea "x"
